Goal: Task Accomplishment & Management: Complete application form

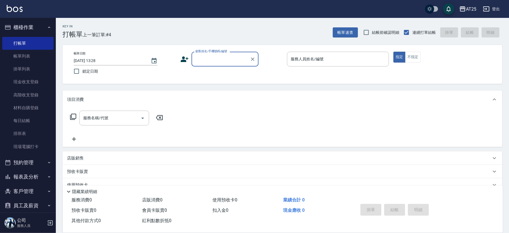
click at [201, 58] on input "顧客姓名/手機號碼/編號" at bounding box center [221, 59] width 54 height 10
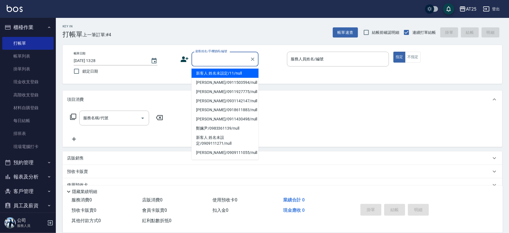
click at [243, 76] on li "新客人 姓名未設定/11/null" at bounding box center [224, 73] width 67 height 9
type input "新客人 姓名未設定/11/null"
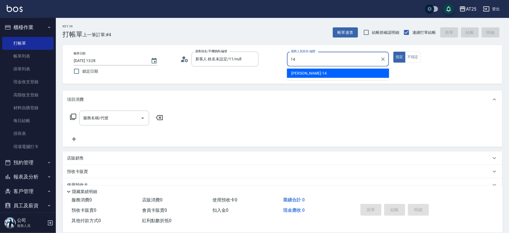
type input "[PERSON_NAME]-14"
type button "true"
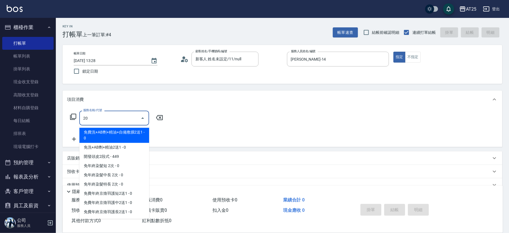
type input "201"
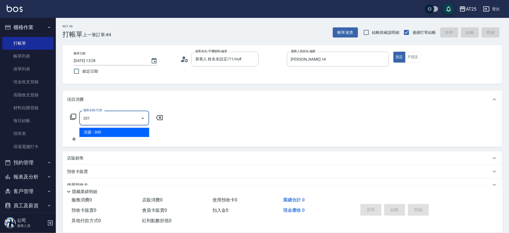
type input "30"
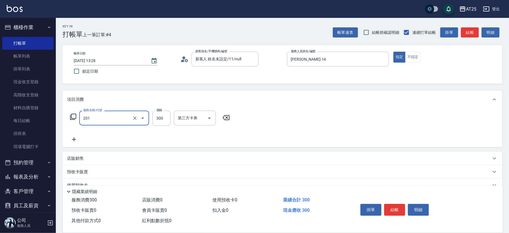
type input "洗髮(201)"
type input "0"
type input "40"
type input "400"
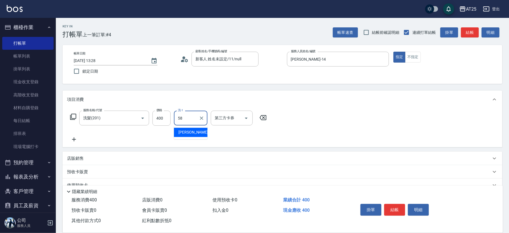
type input "小宇-58"
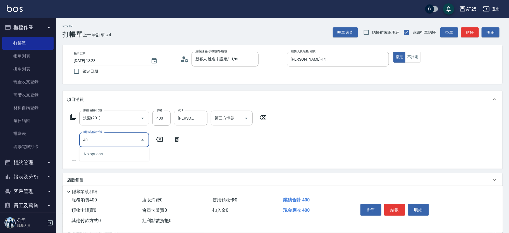
type input "401"
type input "70"
type input "剪髮(401)"
type input "40"
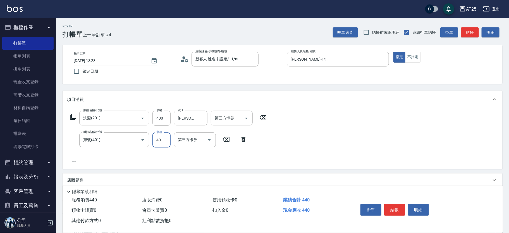
type input "80"
type input "400"
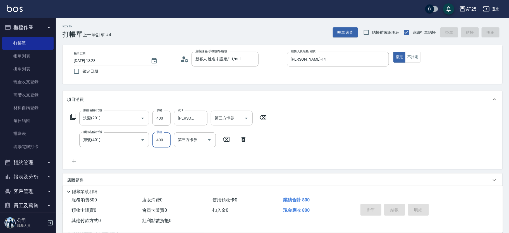
type input "2025/08/16 14:27"
type input "0"
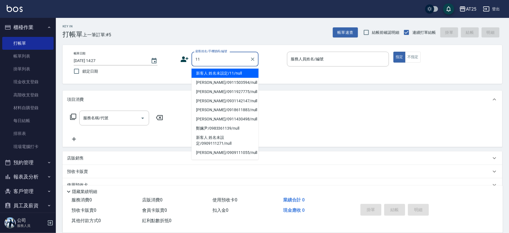
type input "新客人 姓名未設定/11/null"
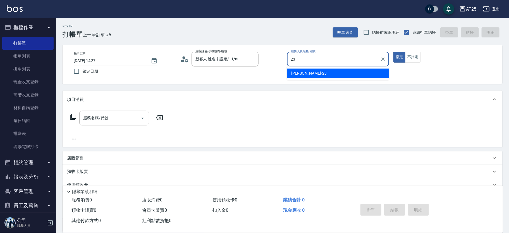
type input "Emma-23"
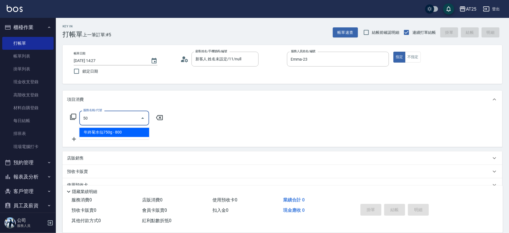
type input "501"
type input "100"
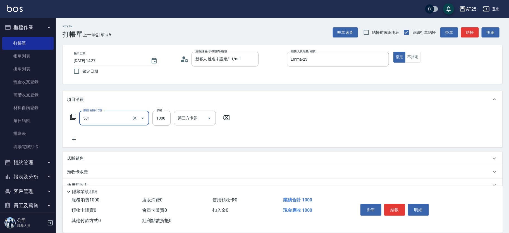
type input "染髮(501)"
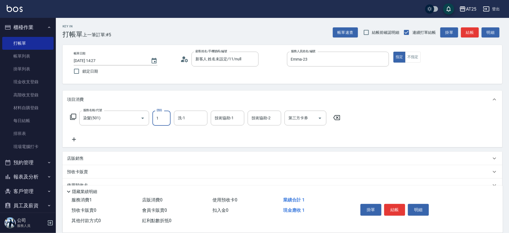
type input "0"
type input "15"
type input "10"
type input "159"
type input "150"
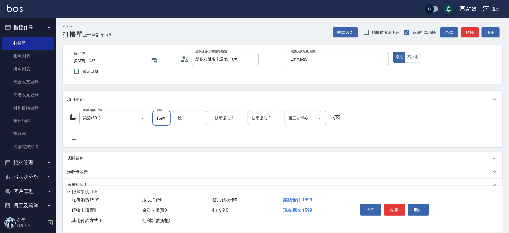
type input "1599"
type input "游惠文-61"
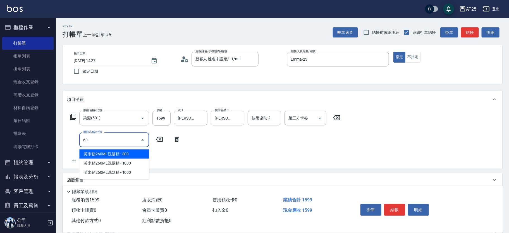
type input "601"
type input "250"
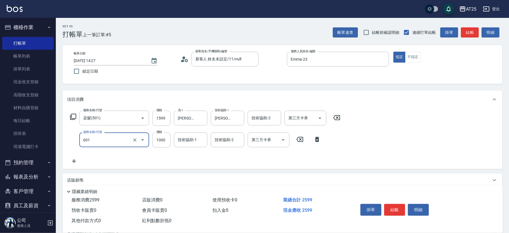
type input "自備護髮(1000上)(601)"
type input "160"
type input "23"
type input "180"
type input "230"
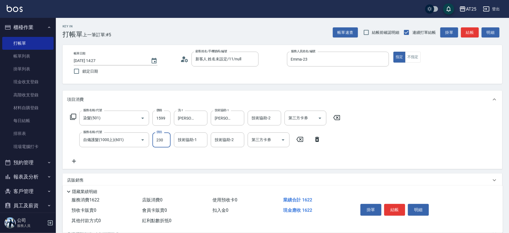
type input "380"
type input "2300"
type input "游惠文-61"
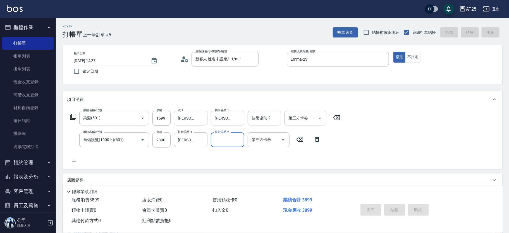
type input "0"
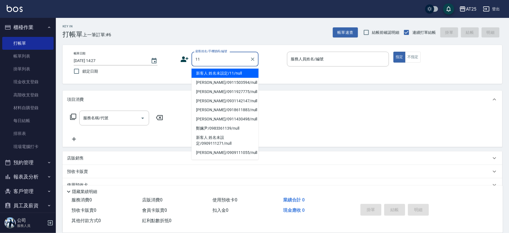
type input "新客人 姓名未設定/11/null"
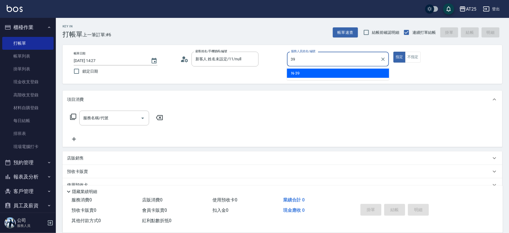
type input "N-39"
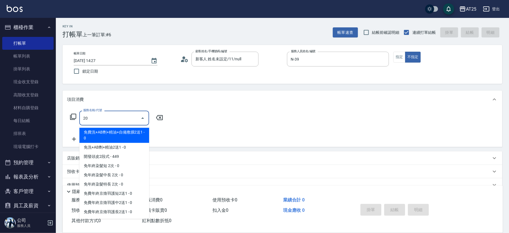
type input "201"
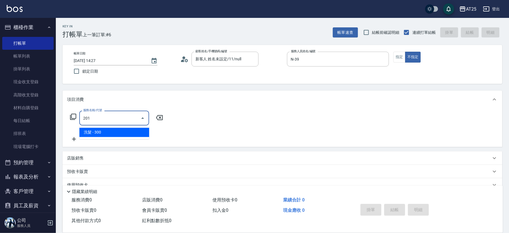
type input "30"
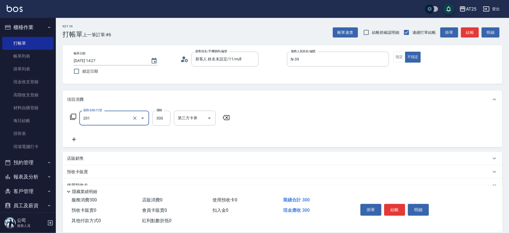
type input "洗髮(201)"
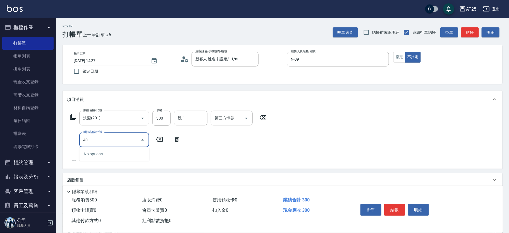
type input "401"
type input "60"
type input "剪髮(401)"
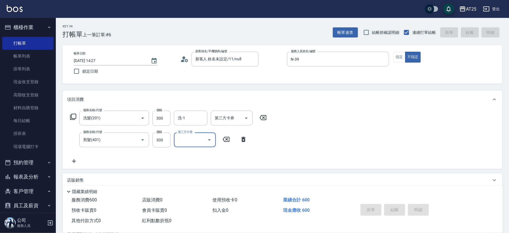
type input "0"
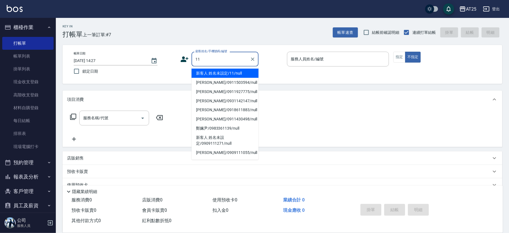
type input "新客人 姓名未設定/11/null"
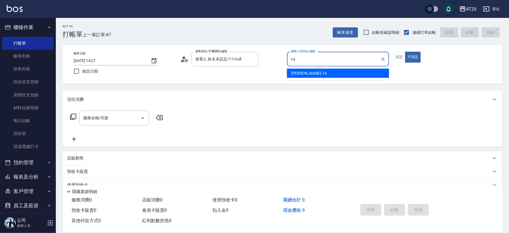
type input "Ken-14"
type button "false"
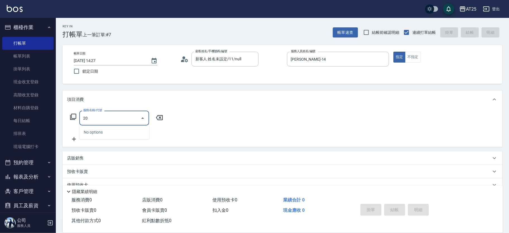
type input "2"
type input "301"
type input "150"
type input "燙髮(301)"
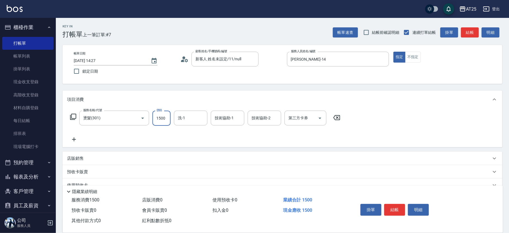
type input "0"
type input "25"
type input "20"
type input "250"
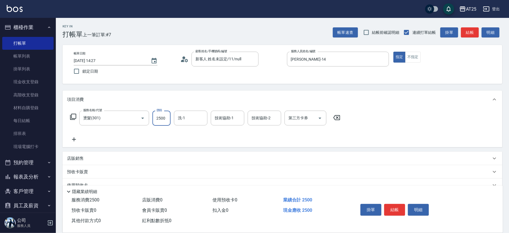
type input "2500"
type input "小宇-58"
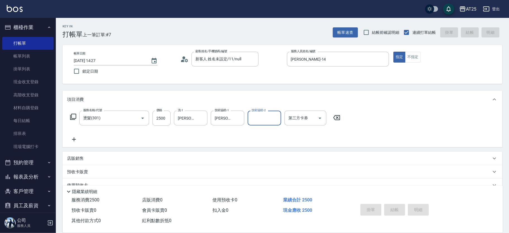
type input "2025/08/16 14:28"
type input "0"
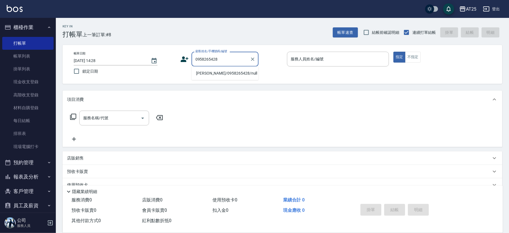
click at [215, 73] on li "彭冠樺/0958265428/null" at bounding box center [224, 73] width 67 height 9
type input "彭冠樺/0958265428/null"
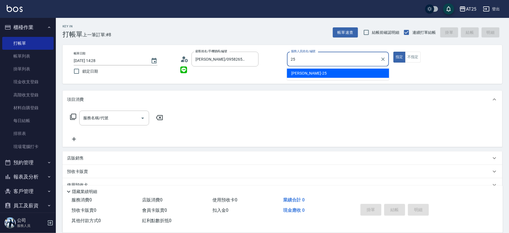
type input "Evan-25"
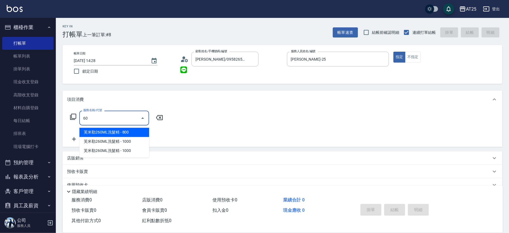
type input "601"
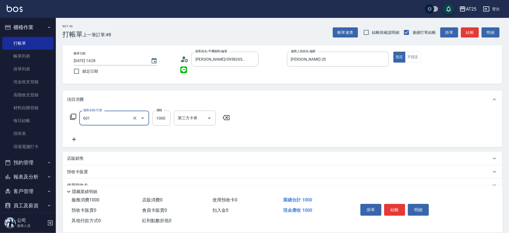
type input "100"
type input "自備護髮(1000上)(601)"
type input "0"
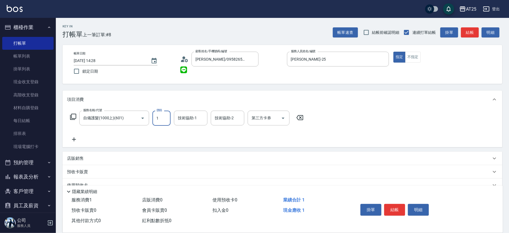
type input "15"
type input "10"
type input "150"
type input "1500"
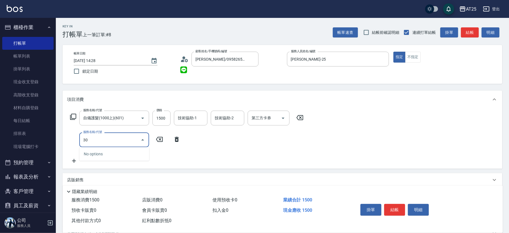
type input "301"
type input "300"
type input "燙髮(301)"
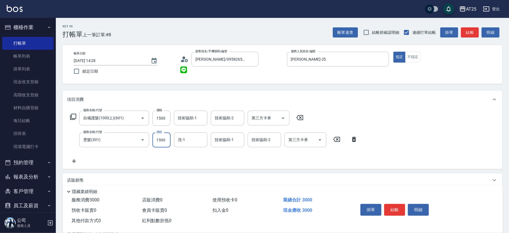
type input "150"
type input "35"
type input "180"
type input "350"
type input "500"
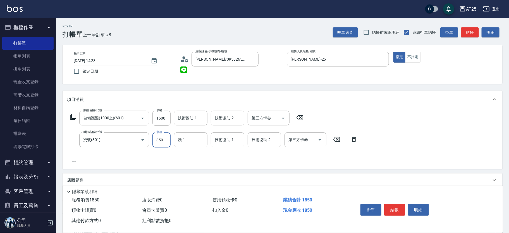
type input "3500"
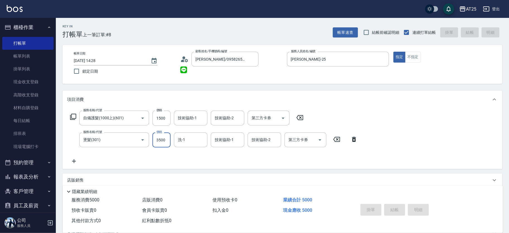
type input "0"
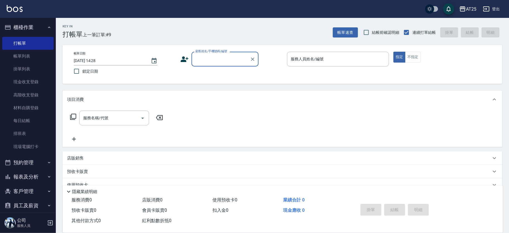
click at [220, 64] on div "顧客姓名/手機號碼/編號" at bounding box center [224, 59] width 67 height 15
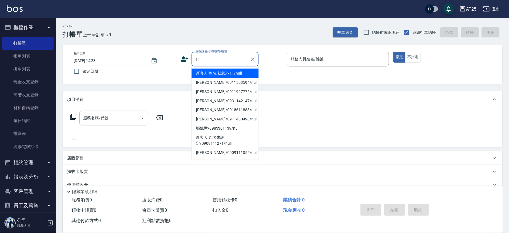
click at [242, 74] on li "新客人 姓名未設定/11/null" at bounding box center [224, 73] width 67 height 9
type input "新客人 姓名未設定/11/null"
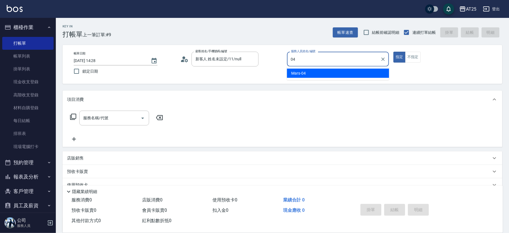
type input "Mars-04"
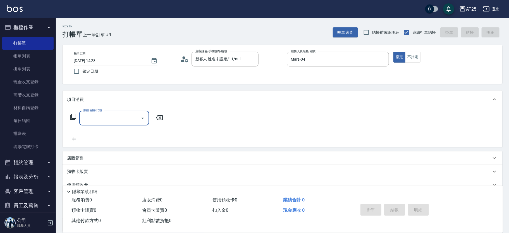
click at [72, 116] on icon at bounding box center [73, 116] width 7 height 7
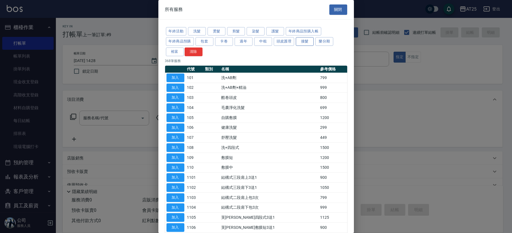
click at [303, 39] on button "接髮" at bounding box center [305, 41] width 18 height 9
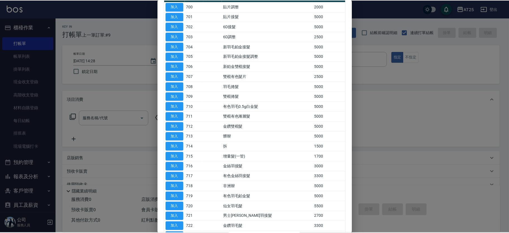
scroll to position [119, 0]
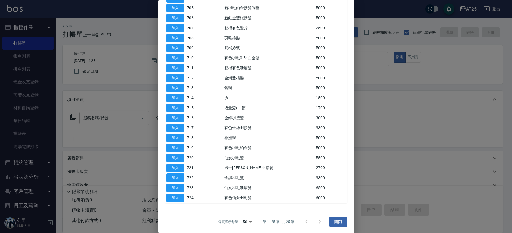
drag, startPoint x: 268, startPoint y: 186, endPoint x: 236, endPoint y: 184, distance: 32.4
click at [236, 184] on td "仙女羽毛漸層髮" at bounding box center [269, 188] width 92 height 10
drag, startPoint x: 231, startPoint y: 193, endPoint x: 257, endPoint y: 188, distance: 25.9
click at [231, 193] on td "有色仙女羽毛髮" at bounding box center [269, 198] width 92 height 10
click at [257, 188] on td "仙女羽毛漸層髮" at bounding box center [269, 188] width 92 height 10
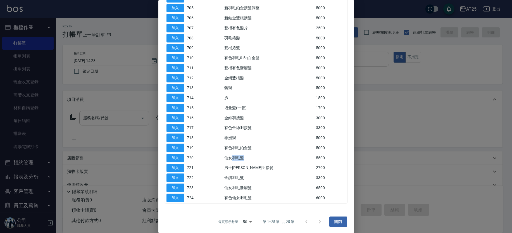
drag, startPoint x: 251, startPoint y: 154, endPoint x: 239, endPoint y: 155, distance: 12.6
click at [239, 155] on td "仙女羽毛髮" at bounding box center [269, 158] width 92 height 10
drag, startPoint x: 229, startPoint y: 156, endPoint x: 263, endPoint y: 158, distance: 34.1
click at [263, 158] on td "仙女羽毛髮" at bounding box center [269, 158] width 92 height 10
click at [179, 157] on button "加入" at bounding box center [175, 157] width 18 height 9
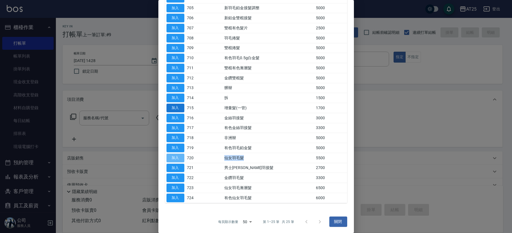
type input "仙女羽毛髮(720)"
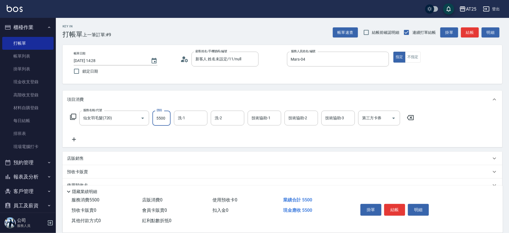
click at [163, 117] on input "5500" at bounding box center [161, 118] width 18 height 15
type input "0"
type input "58"
type input "50"
type input "5840"
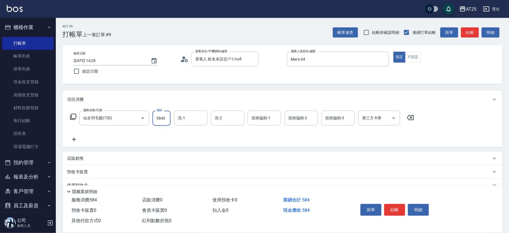
type input "580"
type input "5840"
type input "sandy-83"
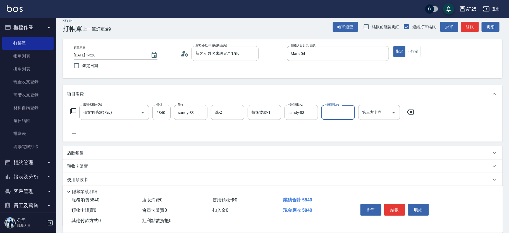
scroll to position [0, 0]
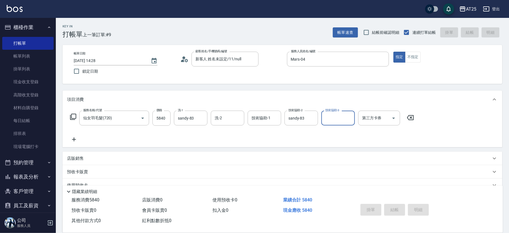
type input "2025/08/16 14:29"
type input "0"
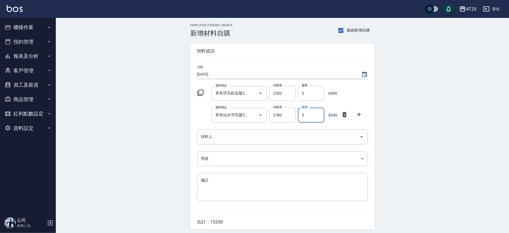
click at [343, 116] on icon at bounding box center [344, 114] width 4 height 5
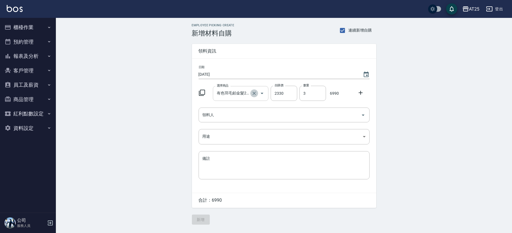
click at [256, 92] on icon "Clear" at bounding box center [254, 93] width 6 height 6
click at [253, 92] on icon "Clear" at bounding box center [254, 93] width 6 height 6
type input "0"
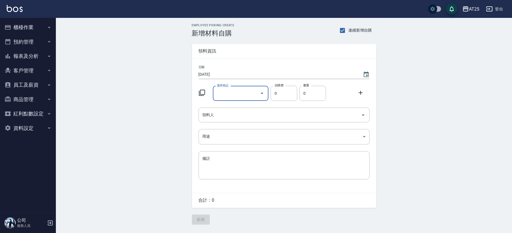
scroll to position [0, 0]
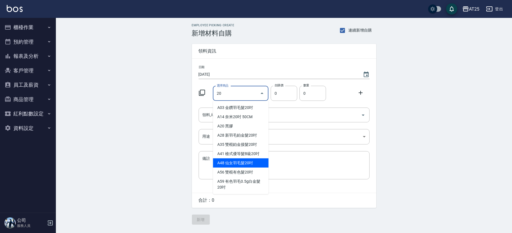
drag, startPoint x: 255, startPoint y: 164, endPoint x: 296, endPoint y: 123, distance: 57.0
click at [255, 164] on li "A48 仙女羽毛髮20吋" at bounding box center [241, 162] width 56 height 9
type input "仙女羽毛髮20吋"
type input "2580"
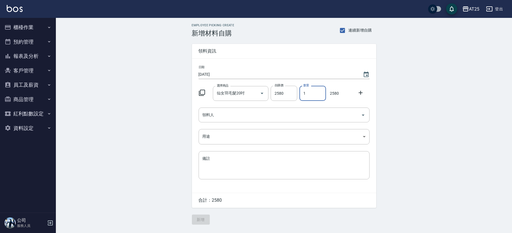
drag, startPoint x: 310, startPoint y: 97, endPoint x: 299, endPoint y: 97, distance: 10.3
click at [299, 97] on input "1" at bounding box center [312, 93] width 27 height 15
type input "2"
click at [264, 117] on input "領料人" at bounding box center [279, 115] width 157 height 10
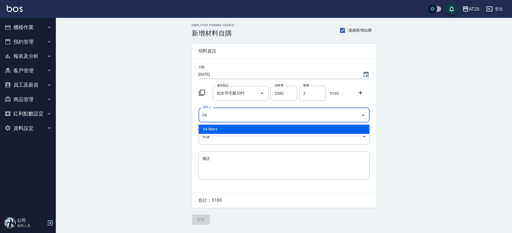
type input "04 Mars"
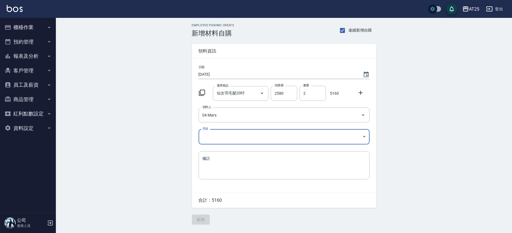
click at [211, 142] on body "AT25 登出 櫃檯作業 打帳單 帳單列表 掛單列表 現金收支登錄 高階收支登錄 材料自購登錄 每日結帳 排班表 現場電腦打卡 預約管理 預約管理 單日預約紀…" at bounding box center [256, 116] width 512 height 233
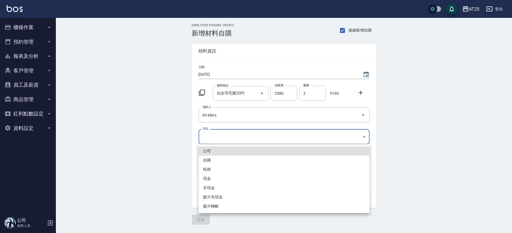
click at [213, 176] on li "現金" at bounding box center [283, 178] width 171 height 9
type input "現金"
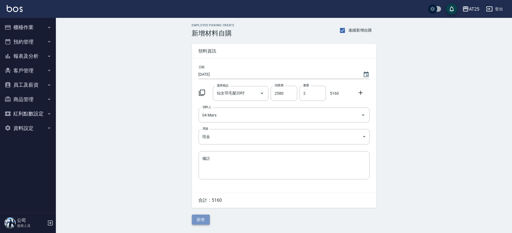
click at [205, 220] on button "新增" at bounding box center [201, 219] width 18 height 10
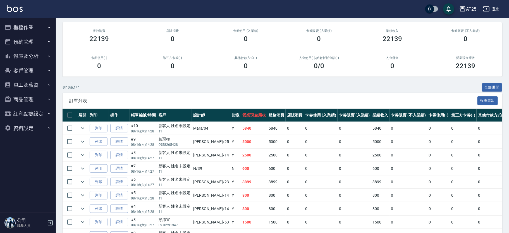
scroll to position [70, 0]
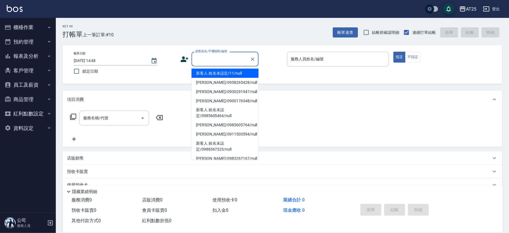
click at [211, 58] on input "顧客姓名/手機號碼/編號" at bounding box center [221, 59] width 54 height 10
click at [237, 69] on li "新客人 姓名未設定/11/null" at bounding box center [224, 73] width 67 height 9
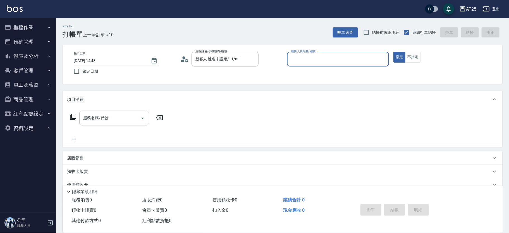
type input "新客人 姓名未設定/11/null"
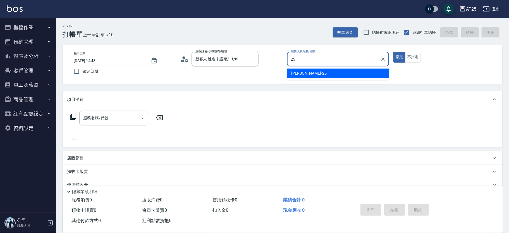
type input "Evan-25"
type button "true"
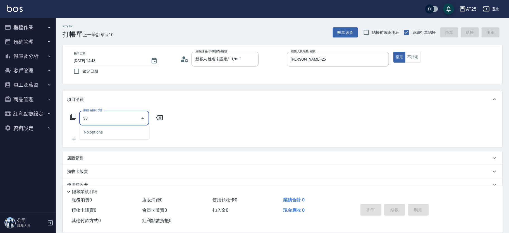
type input "306"
type input "100"
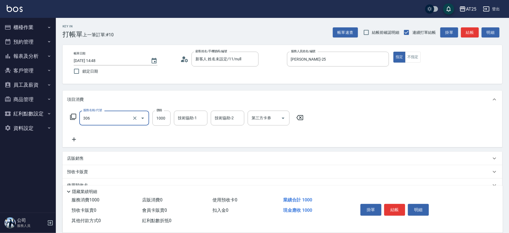
type input "男生壓貼(306)"
type input "0"
type input "16"
type input "10"
type input "160"
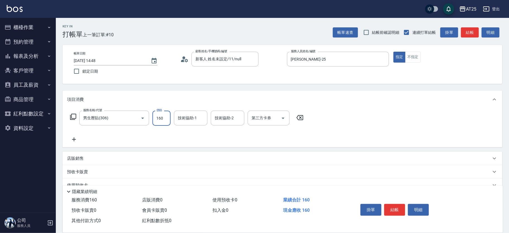
type input "160"
type input "1600"
click at [105, 157] on div "店販銷售" at bounding box center [279, 158] width 424 height 6
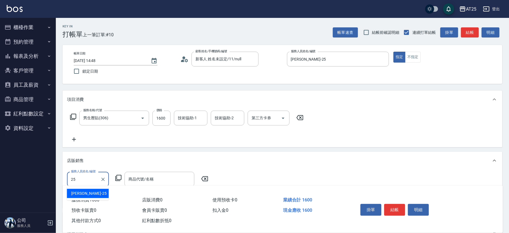
type input "Evan-25"
click at [117, 176] on icon at bounding box center [118, 177] width 7 height 7
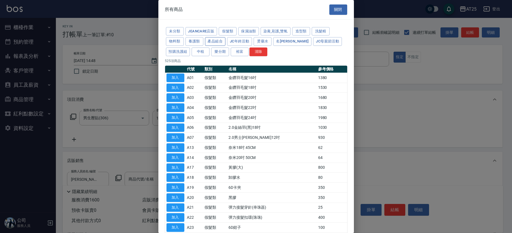
click at [217, 41] on button "產品組合" at bounding box center [215, 41] width 21 height 9
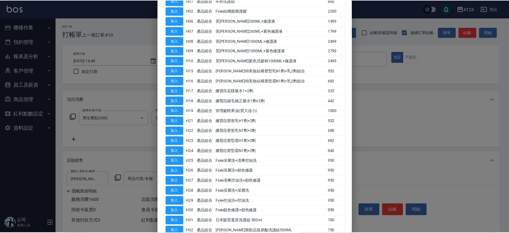
scroll to position [169, 0]
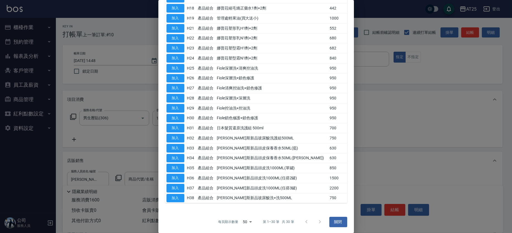
click at [179, 155] on button "加入" at bounding box center [175, 158] width 18 height 9
type input "喬娜斯新品頭皮保養香水50ML(橘)"
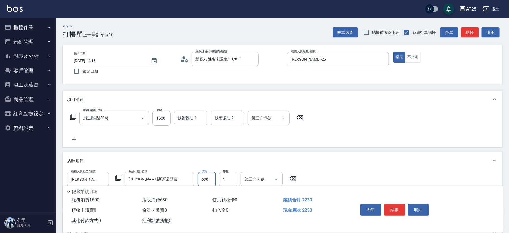
click at [210, 180] on input "630" at bounding box center [207, 179] width 18 height 15
type input "160"
type input "50"
type input "210"
type input "500"
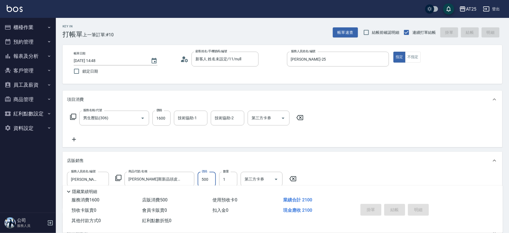
type input "0"
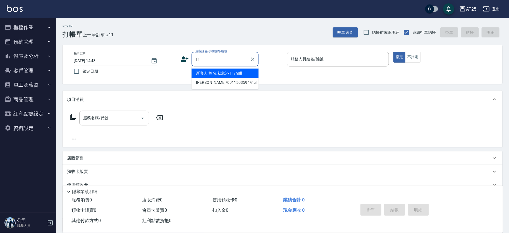
type input "新客人 姓名未設定/11/null"
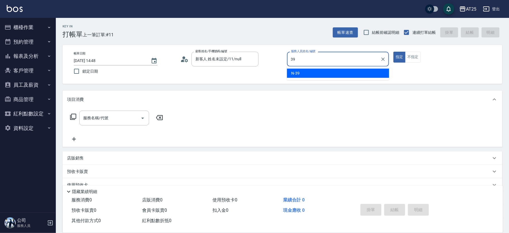
type input "N-39"
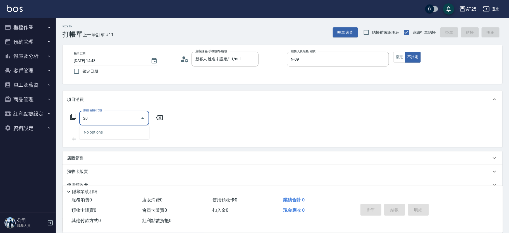
type input "201"
type input "30"
type input "洗髮(201)"
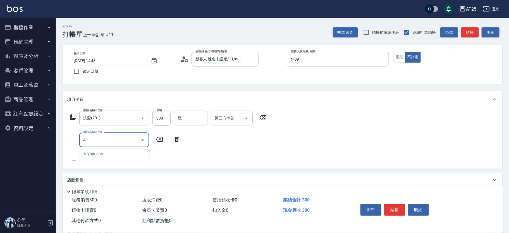
type input "401"
type input "60"
type input "剪髮(401)"
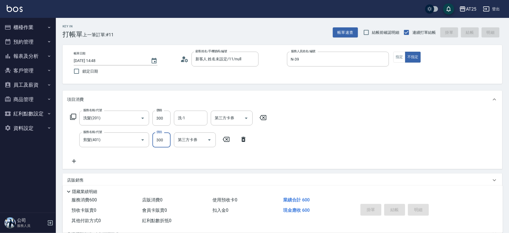
type input "2025/08/16 14:49"
type input "0"
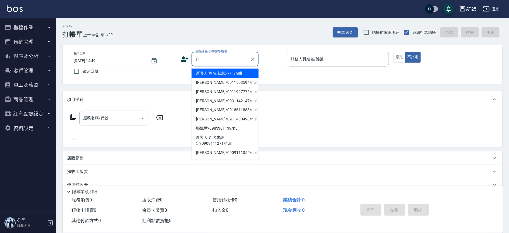
type input "新客人 姓名未設定/11/null"
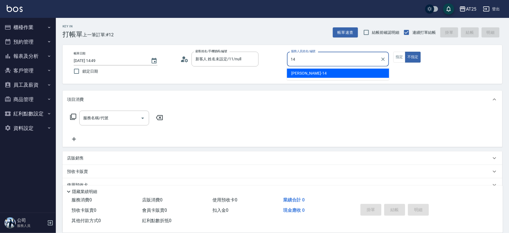
type input "Ken-14"
type button "false"
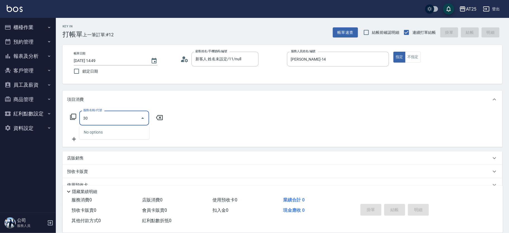
type input "301"
type input "150"
type input "燙髮(301)"
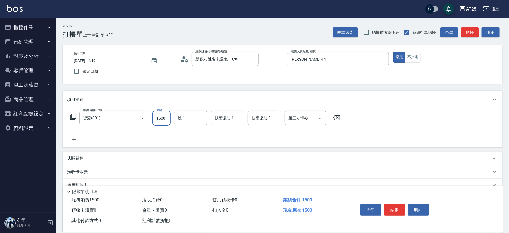
type input "0"
type input "35"
type input "30"
type input "350"
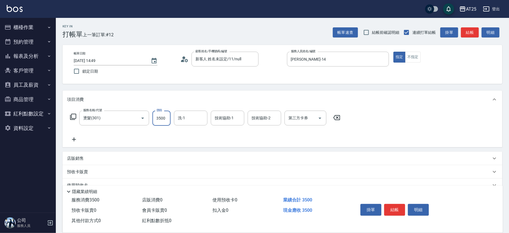
type input "3500"
type input "小宇-58"
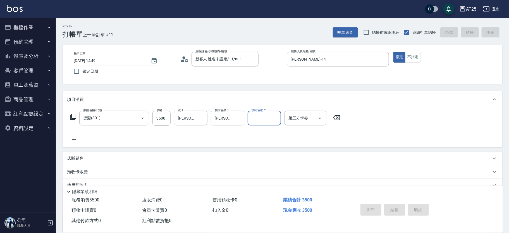
type input "0"
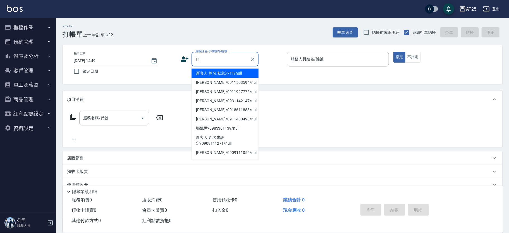
type input "新客人 姓名未設定/11/null"
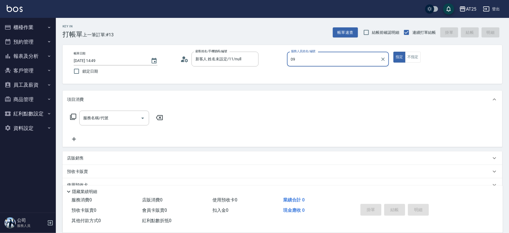
type input "Kevin-09"
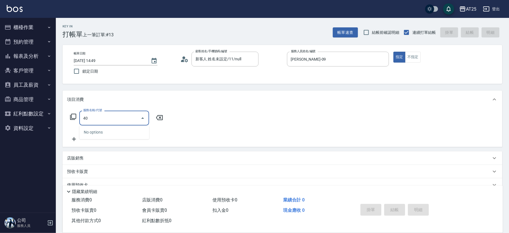
type input "401"
type input "30"
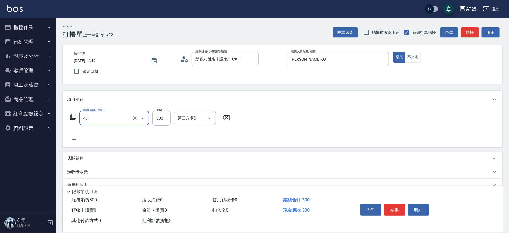
type input "0"
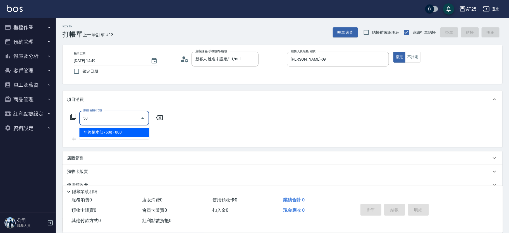
type input "501"
type input "100"
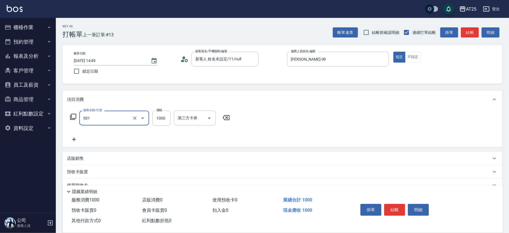
type input "染髮(501)"
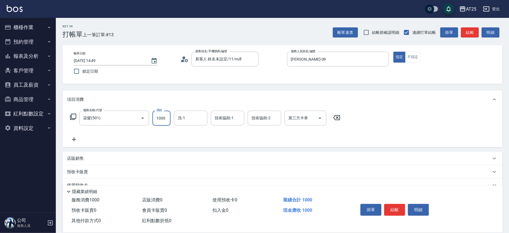
type input "0"
type input "15"
type input "10"
type input "150"
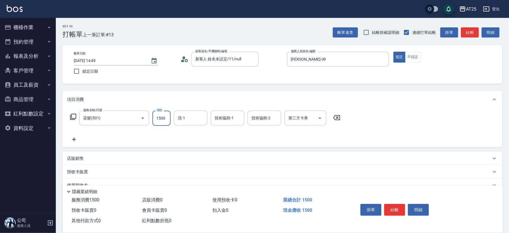
type input "1500"
type input "游惠心-68"
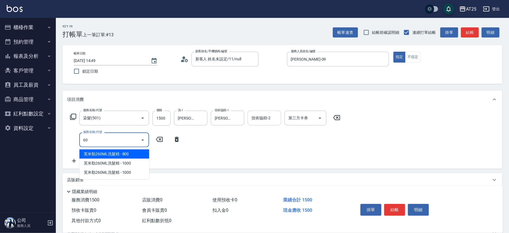
type input "601"
type input "250"
type input "自備護髮(1000上)(601)"
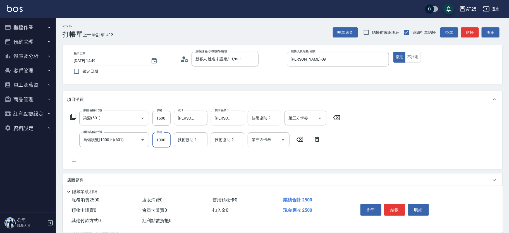
type input "150"
type input "160"
type input "310"
type input "1600"
type input "游惠心-68"
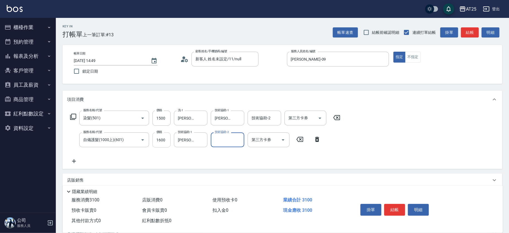
click at [164, 136] on input "1600" at bounding box center [161, 139] width 18 height 15
type input "150"
type input "15"
type input "160"
type input "150"
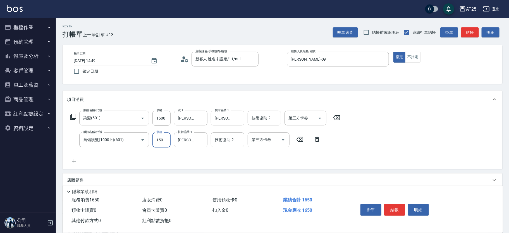
type input "300"
type input "1500"
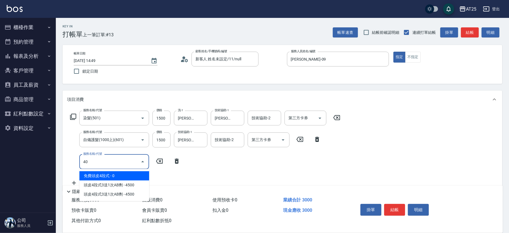
type input "401"
type input "330"
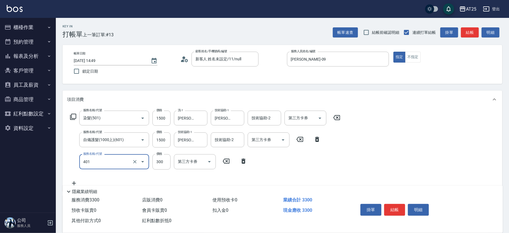
type input "剪髮(401)"
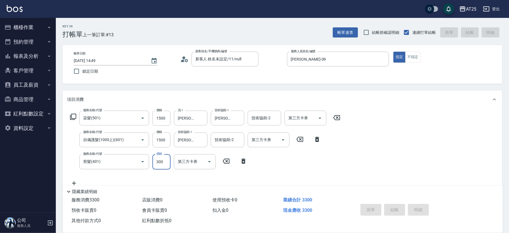
type input "0"
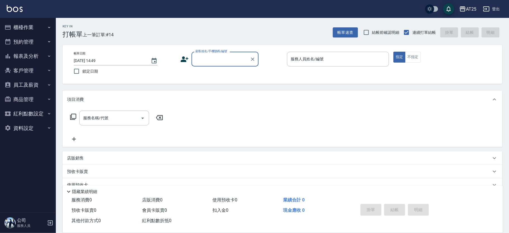
drag, startPoint x: 215, startPoint y: 60, endPoint x: 219, endPoint y: 62, distance: 4.5
click at [215, 60] on input "顧客姓名/手機號碼/編號" at bounding box center [221, 59] width 54 height 10
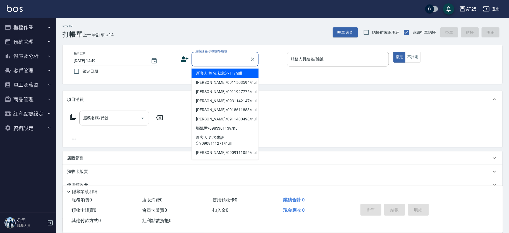
click at [243, 75] on li "新客人 姓名未設定/11/null" at bounding box center [224, 73] width 67 height 9
type input "新客人 姓名未設定/11/null"
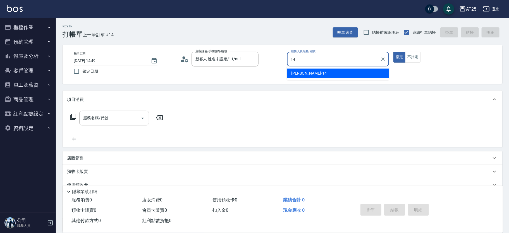
type input "Ken-14"
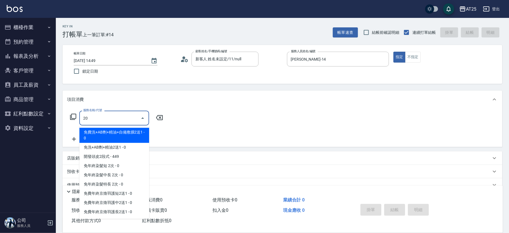
type input "201"
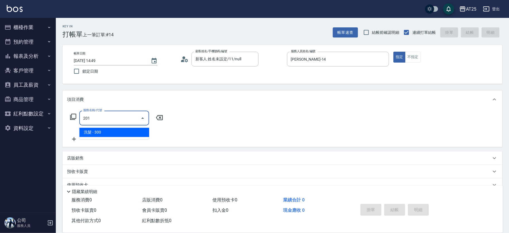
type input "30"
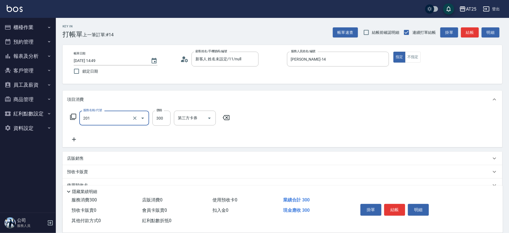
type input "洗髮(201)"
type input "0"
type input "40"
type input "400"
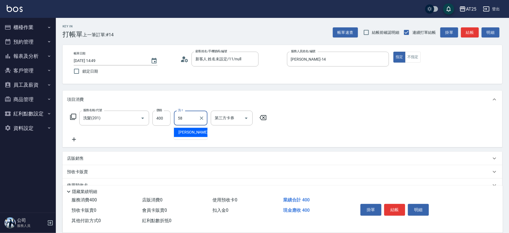
type input "小宇-58"
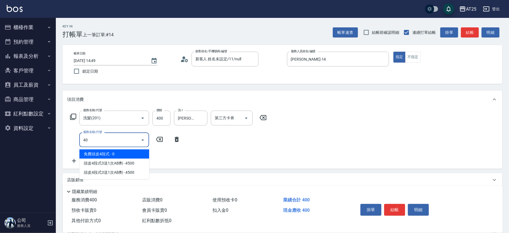
type input "401"
type input "70"
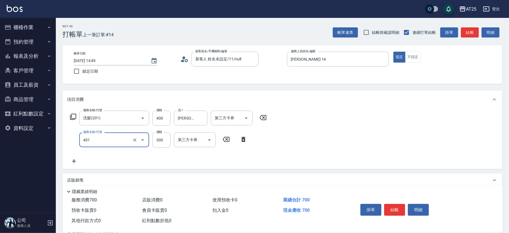
type input "剪髮(401)"
type input "40"
type input "80"
type input "400"
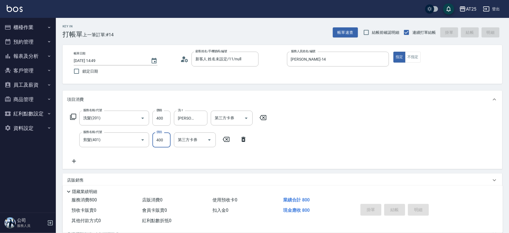
type input "2025/08/16 14:59"
type input "0"
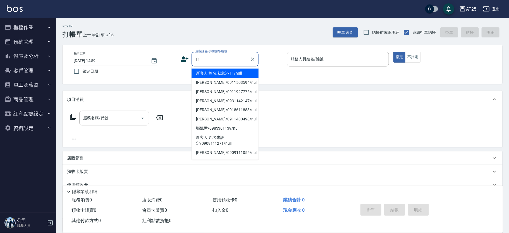
type input "新客人 姓名未設定/11/null"
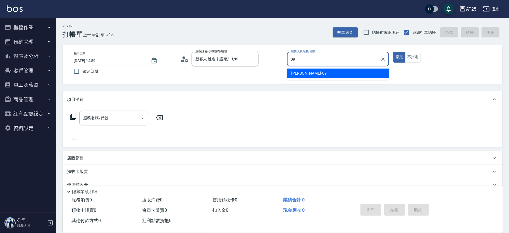
type input "Kevin-09"
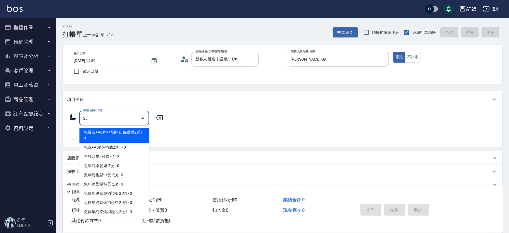
type input "201"
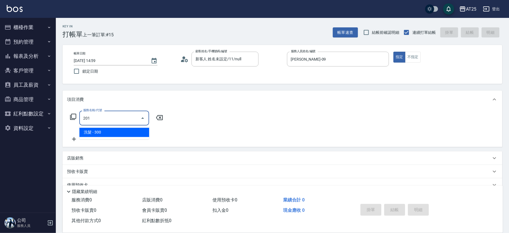
type input "30"
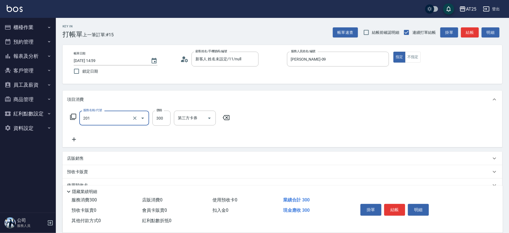
type input "洗髮(201)"
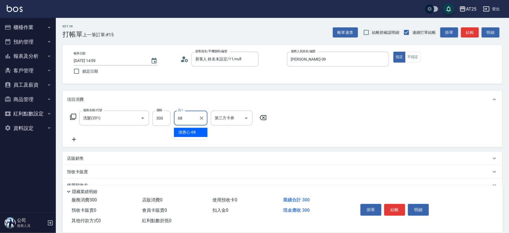
type input "游惠心-68"
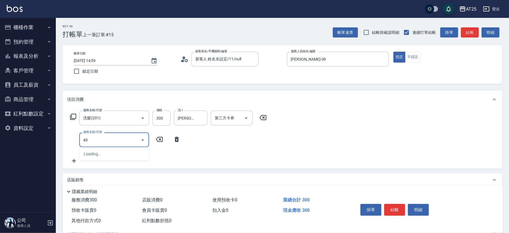
type input "401"
type input "60"
type input "剪髮(401)"
type input "30"
type input "20"
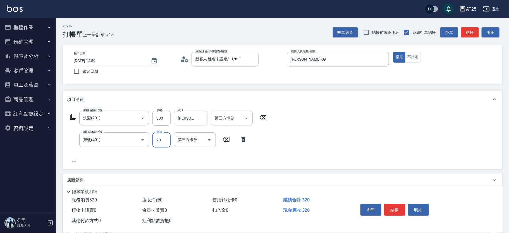
type input "50"
type input "200"
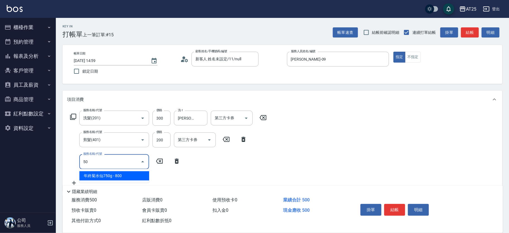
type input "501"
type input "150"
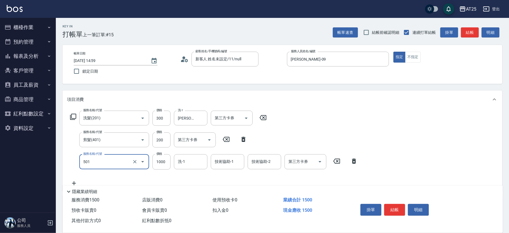
type input "染髮(501)"
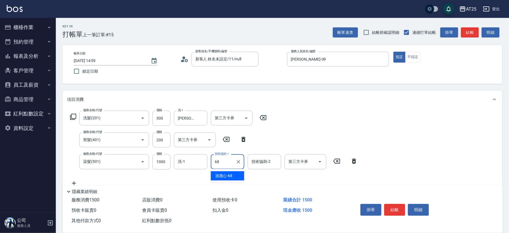
type input "游惠心-68"
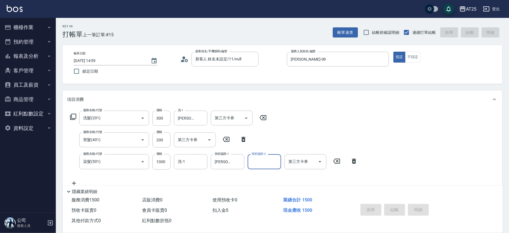
type input "0"
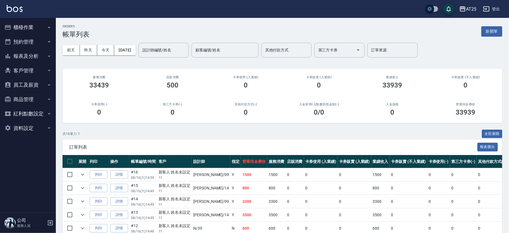
click at [32, 56] on button "報表及分析" at bounding box center [27, 56] width 51 height 15
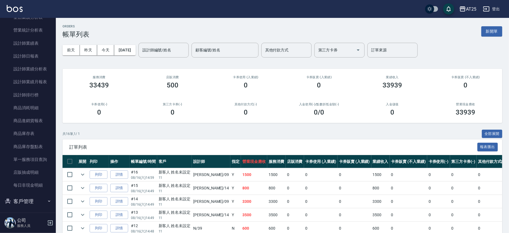
scroll to position [127, 0]
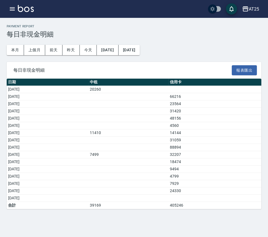
drag, startPoint x: 23, startPoint y: 160, endPoint x: 205, endPoint y: 164, distance: 182.3
click at [205, 164] on tr "[DATE] 18474" at bounding box center [134, 162] width 255 height 7
drag, startPoint x: 233, startPoint y: 144, endPoint x: 264, endPoint y: 157, distance: 33.4
click at [233, 145] on td "88894" at bounding box center [215, 147] width 93 height 7
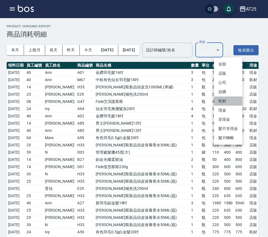
click at [231, 99] on li "耗材" at bounding box center [228, 101] width 28 height 9
type input "耗材"
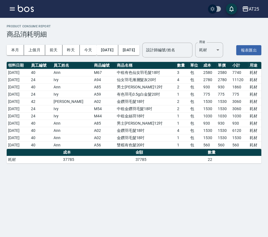
click at [190, 62] on div "本月 上個月 [DATE] [DATE] [DATE] [DATE] [DATE] 設計師編號/姓名 設計師編號/姓名 用途 耗材 耗材 用途 報表匯出" at bounding box center [134, 50] width 255 height 24
drag, startPoint x: 26, startPoint y: 102, endPoint x: 64, endPoint y: 151, distance: 62.5
click at [64, 149] on tbody "[DATE] 40 Ann M67 中租有色仙女羽毛髮18吋 3 包 2580 2580 7740 耗材 [DATE] 24 Ivy A94 仙女羽毛漸層髮灰…" at bounding box center [134, 109] width 255 height 80
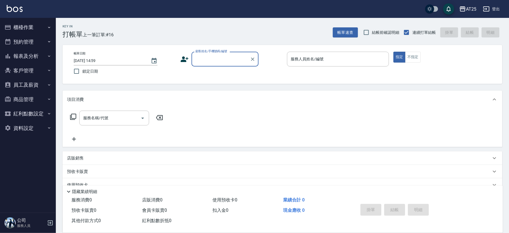
click at [209, 57] on input "顧客姓名/手機號碼/編號" at bounding box center [221, 59] width 54 height 10
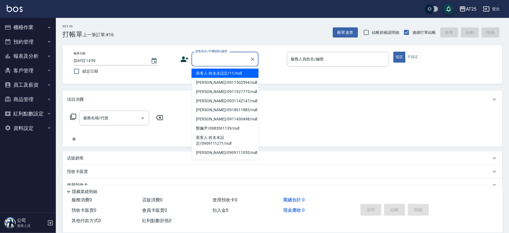
click at [236, 77] on li "新客人 姓名未設定/11/null" at bounding box center [224, 73] width 67 height 9
type input "新客人 姓名未設定/11/null"
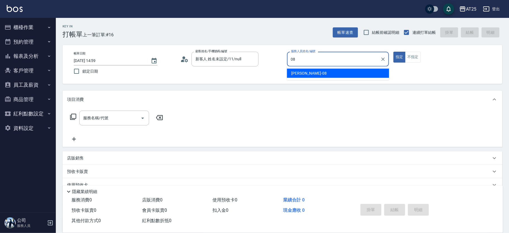
type input "Tony-08"
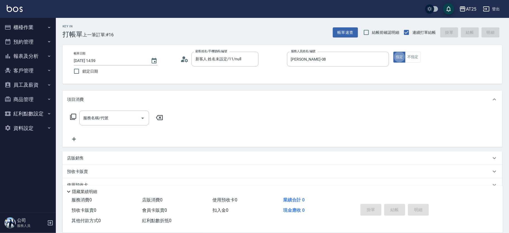
type button "true"
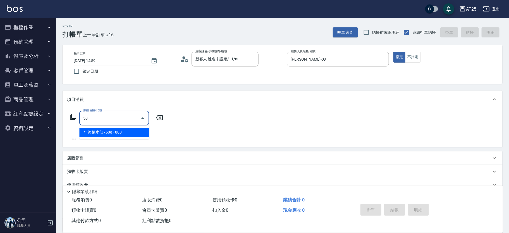
type input "501"
type input "100"
type input "染髮(501)"
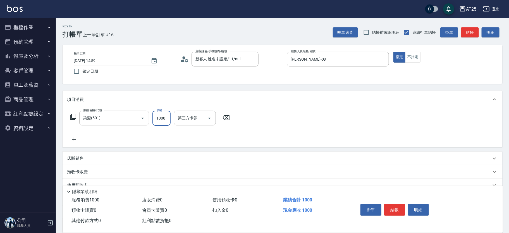
type input "0"
type input "20"
type input "200"
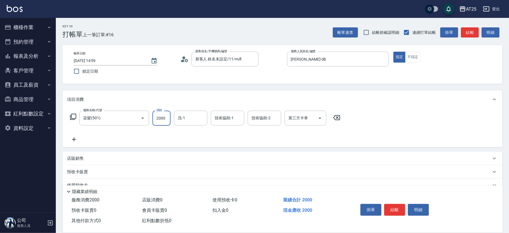
type input "2000"
type input "小u-77"
click at [239, 119] on input "技術協助-1" at bounding box center [227, 118] width 28 height 10
type input "小u-77"
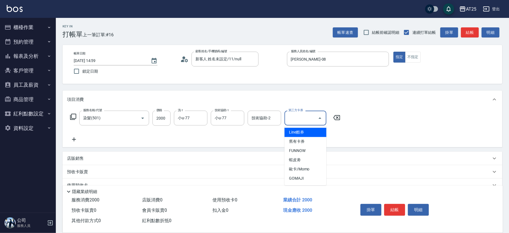
type input "0"
type input "Line酷券"
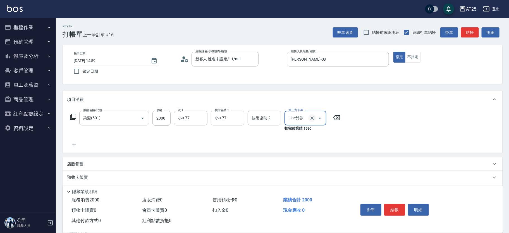
drag, startPoint x: 311, startPoint y: 113, endPoint x: 311, endPoint y: 120, distance: 6.7
click at [311, 120] on div at bounding box center [316, 118] width 16 height 15
click at [311, 118] on icon "Clear" at bounding box center [312, 118] width 6 height 6
type input "200"
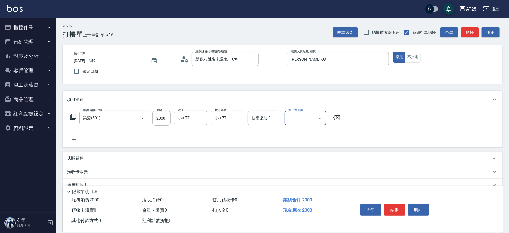
click at [72, 140] on icon at bounding box center [74, 139] width 14 height 7
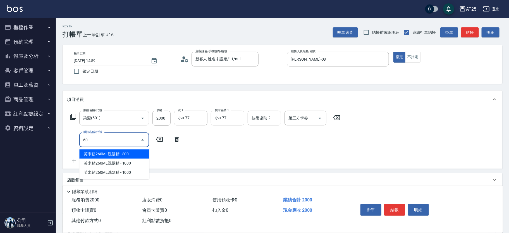
type input "601"
type input "300"
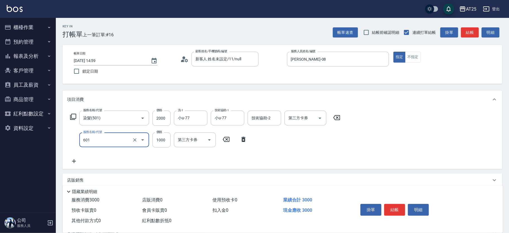
type input "自備護髮(1000上)(601)"
type input "200"
type input "20"
type input "220"
type input "200"
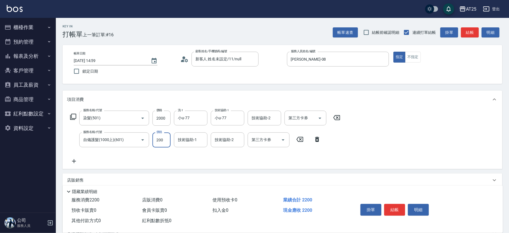
type input "400"
type input "2000"
type input "小u-77"
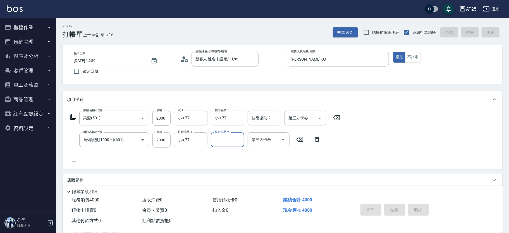
type input "2025/08/16 15:43"
type input "0"
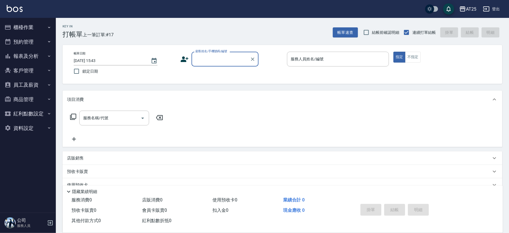
click at [220, 63] on input "顧客姓名/手機號碼/編號" at bounding box center [221, 59] width 54 height 10
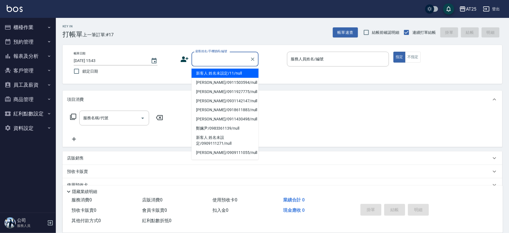
click at [240, 73] on li "新客人 姓名未設定/11/null" at bounding box center [224, 73] width 67 height 9
type input "新客人 姓名未設定/11/null"
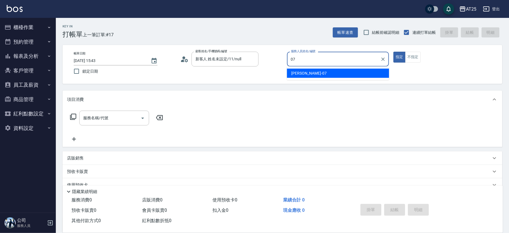
type input "Cooper-07"
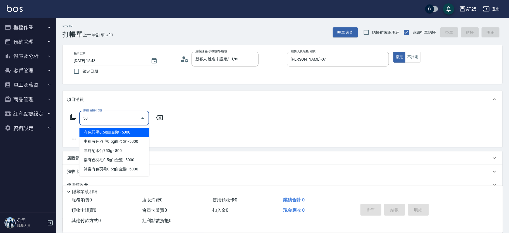
type input "501"
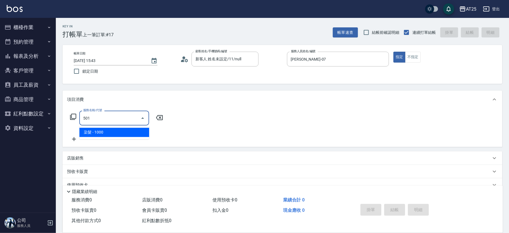
type input "100"
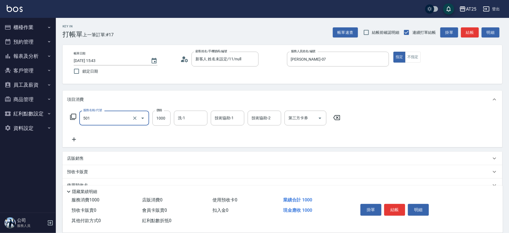
type input "染髮(501)"
type input "0"
type input "16"
type input "10"
type input "1680"
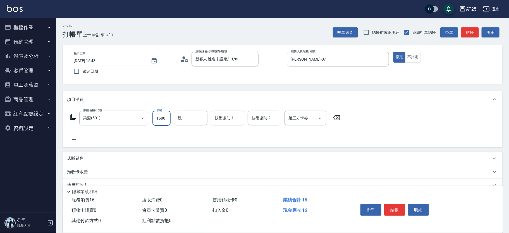
type input "160"
type input "1680"
type input "小祐-117"
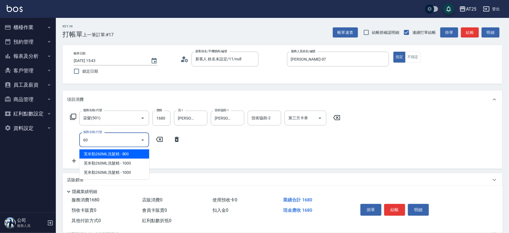
type input "601"
type input "260"
type input "自備護髮(1000上)(601)"
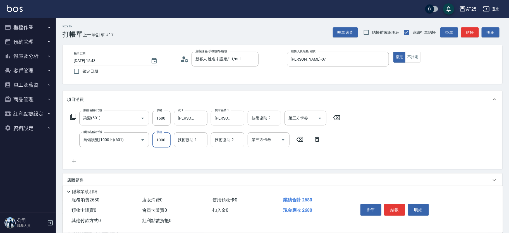
type input "160"
type input "23"
type input "190"
type input "230"
type input "390"
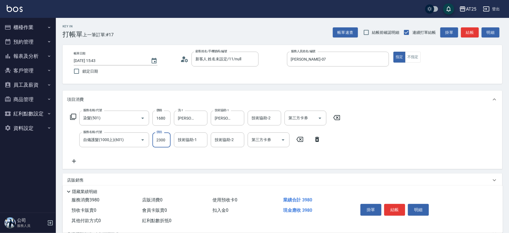
type input "2300"
type input "小祐-117"
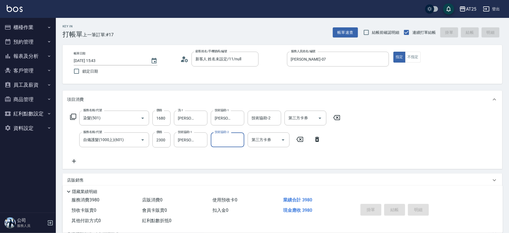
type input "2025/08/16 15:44"
type input "0"
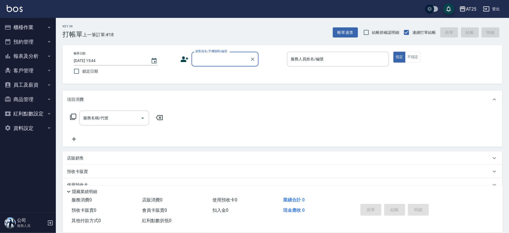
click at [210, 57] on input "顧客姓名/手機號碼/編號" at bounding box center [221, 59] width 54 height 10
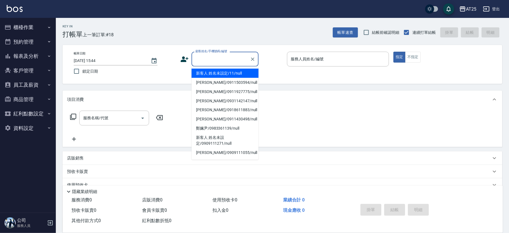
click at [213, 69] on li "新客人 姓名未設定/11/null" at bounding box center [224, 73] width 67 height 9
type input "新客人 姓名未設定/11/null"
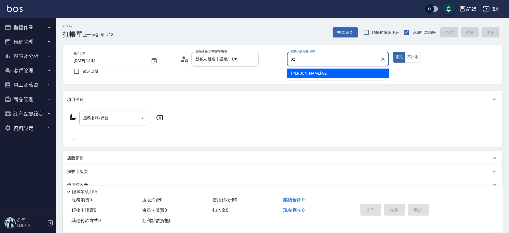
type input "Vivian-02"
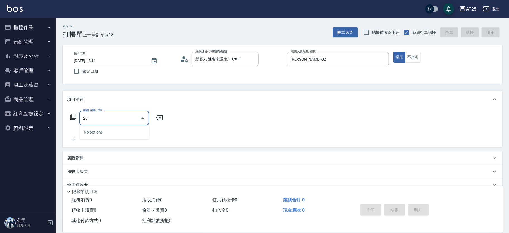
type input "201"
type input "30"
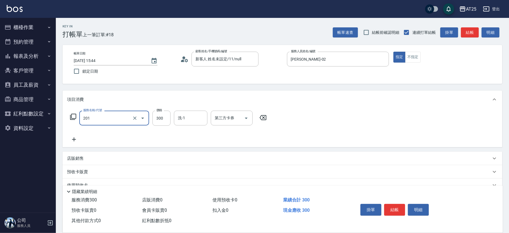
type input "洗髮(201)"
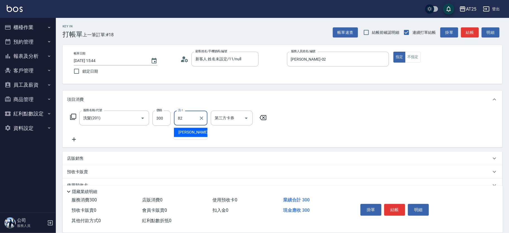
type input "小曼-82"
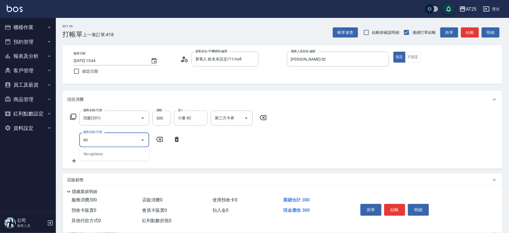
type input "401"
type input "60"
type input "剪髮(401)"
type input "30"
type input "20"
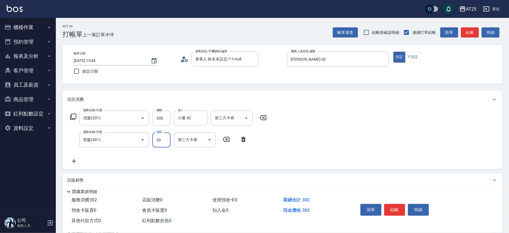
type input "50"
type input "200"
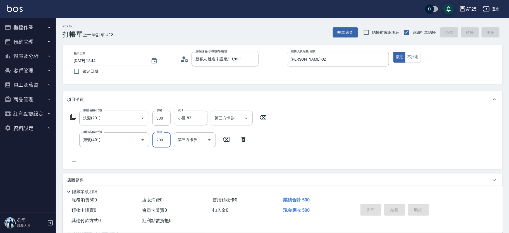
type input "2025/08/16 15:47"
type input "0"
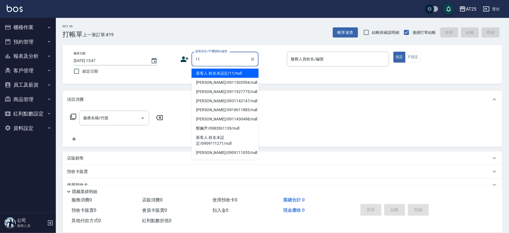
type input "新客人 姓名未設定/11/null"
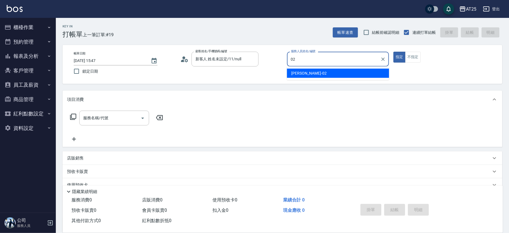
type input "Vivian-02"
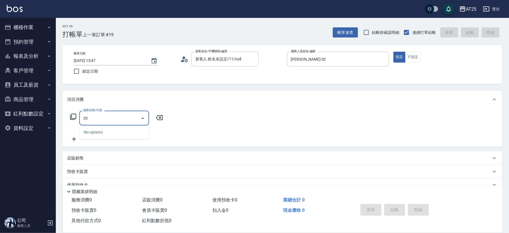
type input "201"
type input "30"
type input "洗髮(201)"
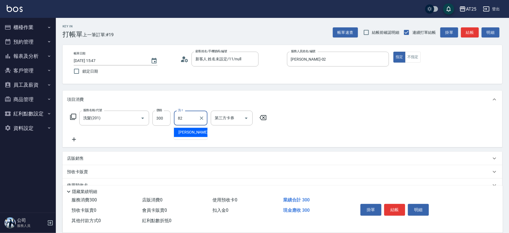
type input "小曼-82"
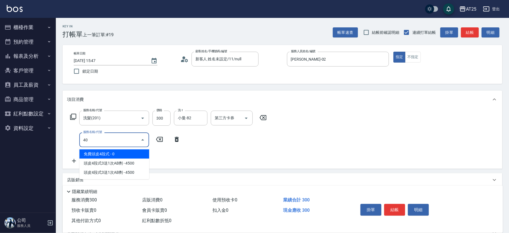
type input "401"
type input "60"
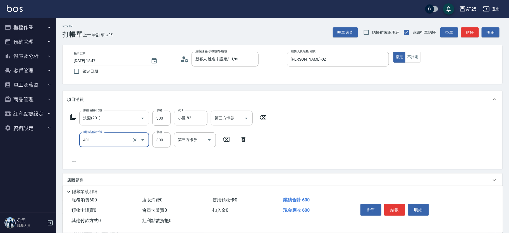
type input "剪髮(401)"
type input "30"
type input "20"
type input "50"
type input "200"
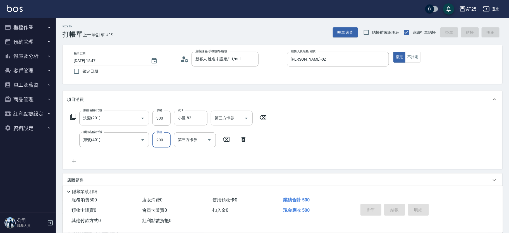
type input "0"
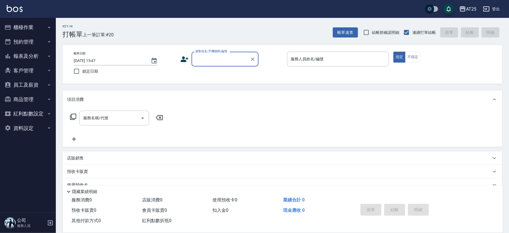
click at [31, 27] on button "櫃檯作業" at bounding box center [27, 27] width 51 height 15
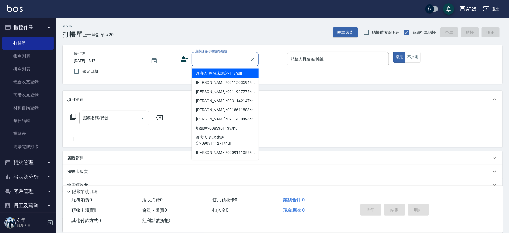
click at [210, 63] on input "顧客姓名/手機號碼/編號" at bounding box center [221, 59] width 54 height 10
click at [235, 71] on li "新客人 姓名未設定/11/null" at bounding box center [224, 73] width 67 height 9
type input "新客人 姓名未設定/11/null"
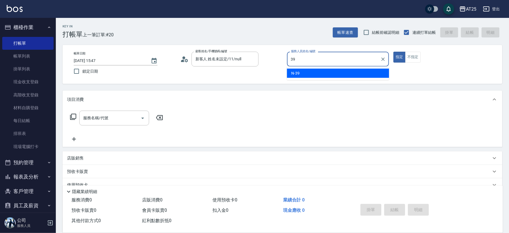
type input "N-39"
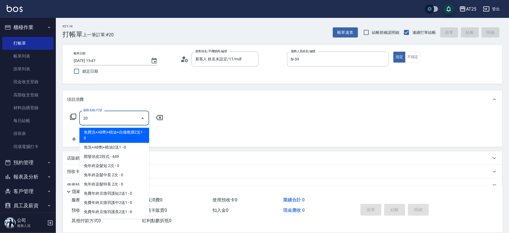
type input "201"
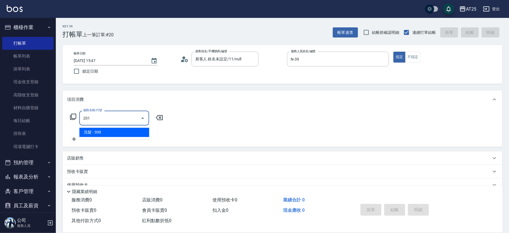
type input "30"
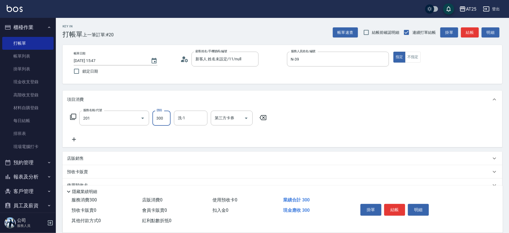
type input "洗髮(201)"
type input "小曼-82"
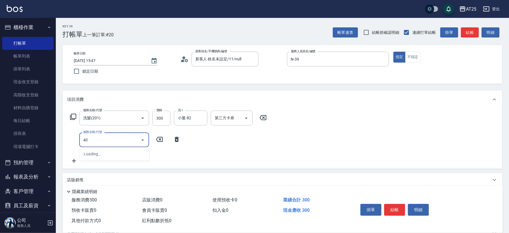
type input "401"
type input "60"
type input "剪髮(401)"
type input "30"
type input "20"
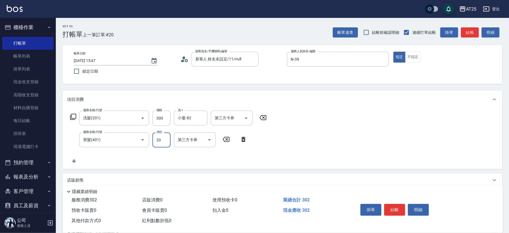
type input "50"
type input "200"
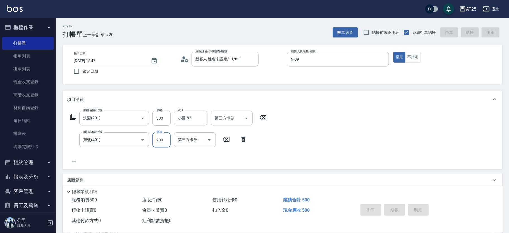
type input "2025/08/16 16:07"
type input "0"
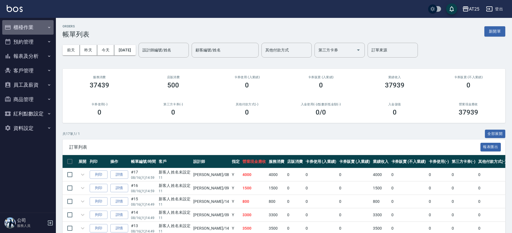
click at [32, 30] on button "櫃檯作業" at bounding box center [27, 27] width 51 height 15
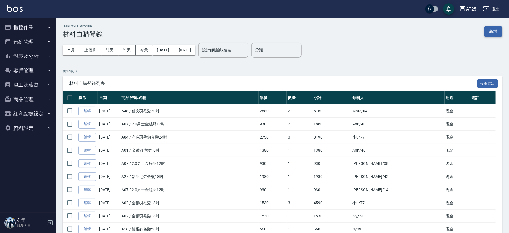
click at [496, 32] on button "新增" at bounding box center [493, 31] width 18 height 10
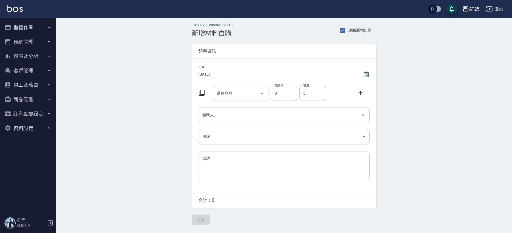
click at [221, 97] on input "選擇商品" at bounding box center [236, 93] width 42 height 10
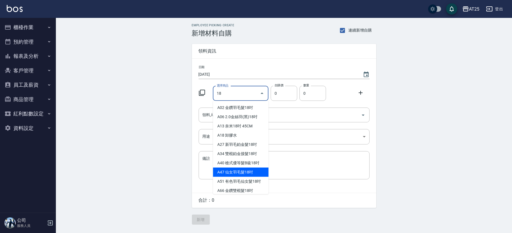
click at [244, 172] on li "A47 仙女羽毛髮18吋" at bounding box center [241, 171] width 56 height 9
type input "仙女羽毛髮18吋"
type input "2380"
type input "1"
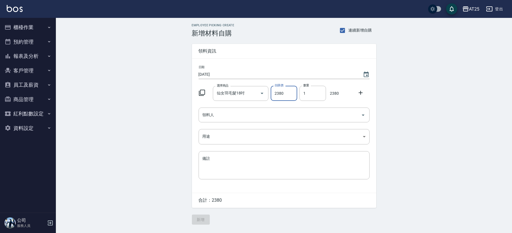
click at [363, 93] on icon at bounding box center [360, 92] width 7 height 7
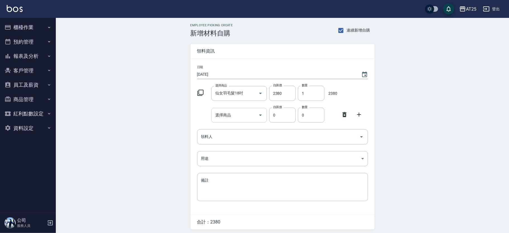
click at [236, 114] on input "選擇商品" at bounding box center [235, 115] width 42 height 10
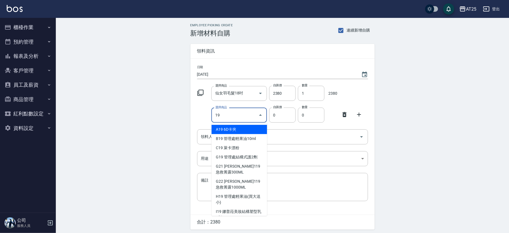
type input "1"
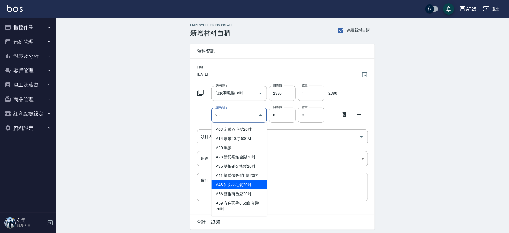
click at [250, 186] on li "A48 仙女羽毛髮20吋" at bounding box center [240, 184] width 56 height 9
type input "仙女羽毛髮20吋"
type input "2580"
type input "1"
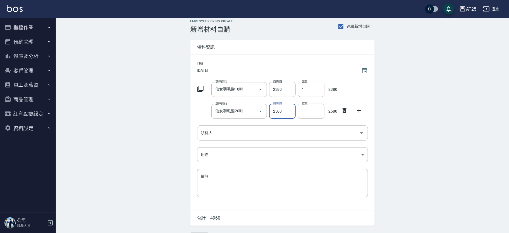
scroll to position [12, 0]
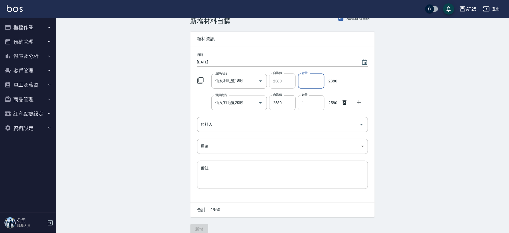
drag, startPoint x: 309, startPoint y: 82, endPoint x: 295, endPoint y: 84, distance: 13.8
click at [295, 84] on div "選擇商品 仙女羽毛髮18吋 選擇商品 自購價 2380 自購價 數量 1 數量 2380" at bounding box center [281, 79] width 173 height 17
type input "2"
drag, startPoint x: 316, startPoint y: 102, endPoint x: 299, endPoint y: 104, distance: 16.8
click at [299, 104] on input "1" at bounding box center [311, 102] width 27 height 15
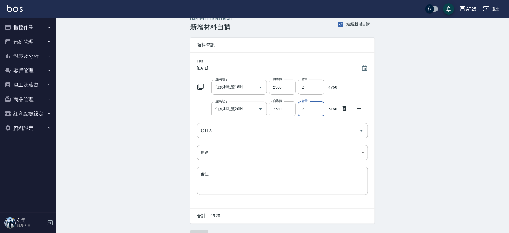
scroll to position [19, 0]
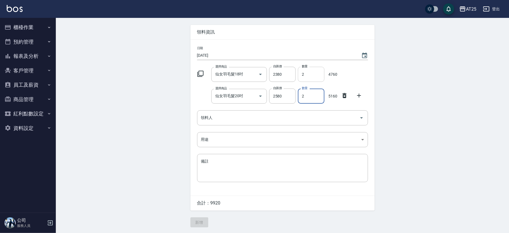
type input "2"
drag, startPoint x: 309, startPoint y: 75, endPoint x: 294, endPoint y: 75, distance: 15.1
click at [294, 75] on div "選擇商品 仙女羽毛髮18吋 選擇商品 自購價 2380 自購價 數量 2 數量 4760" at bounding box center [281, 72] width 173 height 17
type input "3"
drag, startPoint x: 314, startPoint y: 99, endPoint x: 292, endPoint y: 96, distance: 21.9
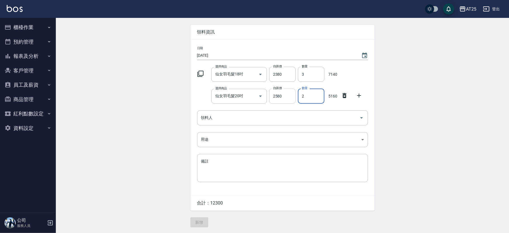
click at [292, 96] on div "選擇商品 仙女羽毛髮20吋 選擇商品 自購價 2580 自購價 數量 2 數量 5160" at bounding box center [281, 94] width 173 height 17
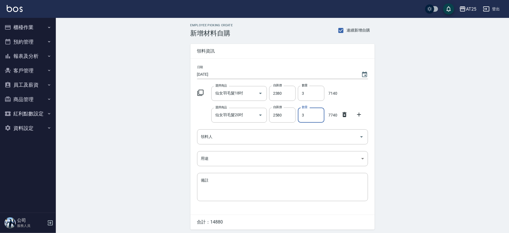
type input "3"
